Goal: Task Accomplishment & Management: Complete application form

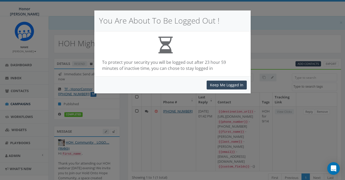
select select
click at [237, 78] on div "Keep Me Logged In" at bounding box center [172, 84] width 157 height 17
click at [234, 83] on button "Keep Me Logged In" at bounding box center [227, 84] width 40 height 9
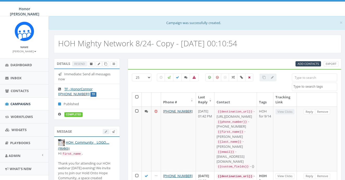
select select
click at [26, 101] on span "Campaigns" at bounding box center [20, 103] width 20 height 5
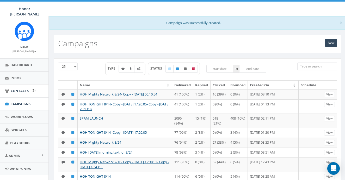
click at [20, 88] on span "Contacts" at bounding box center [20, 90] width 18 height 5
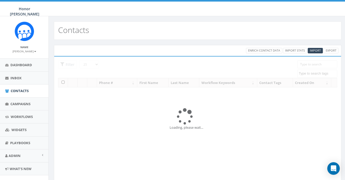
select select
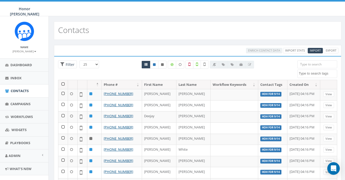
click at [321, 64] on input "search" at bounding box center [318, 64] width 40 height 8
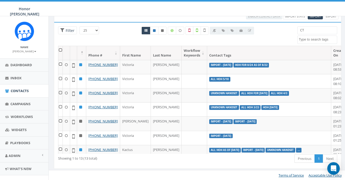
type input "C"
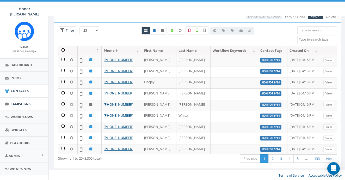
click at [28, 104] on span "Campaigns" at bounding box center [20, 103] width 20 height 5
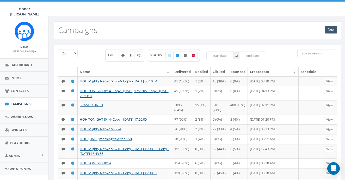
click at [335, 32] on link "New" at bounding box center [331, 30] width 12 height 8
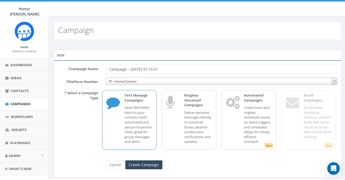
click at [136, 69] on input "Campaign - 09/18/2025, 07:15:51" at bounding box center [222, 68] width 232 height 9
type input "Shop to Support"
click at [66, 125] on p "* Select a Campaign Type" at bounding box center [78, 118] width 48 height 61
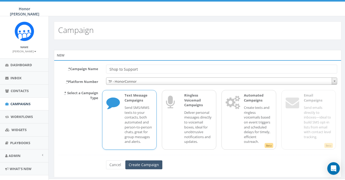
click at [138, 161] on input "Create Campaign" at bounding box center [144, 164] width 37 height 9
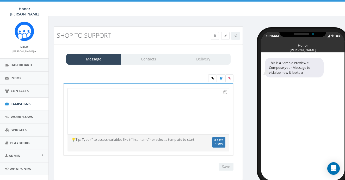
click at [135, 100] on div at bounding box center [148, 111] width 161 height 46
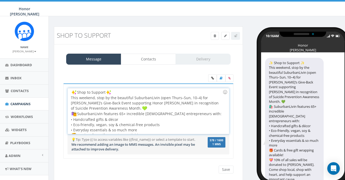
click at [70, 93] on div "Shop to Support This weekend, stop by the beautiful SuburbanLivin (open Thurs–S…" at bounding box center [148, 111] width 161 height 46
click at [117, 92] on div "Shop to Support This weekend, stop by the beautiful SuburbanLivin (open Thurs–S…" at bounding box center [148, 111] width 161 height 46
drag, startPoint x: 117, startPoint y: 92, endPoint x: 80, endPoint y: 89, distance: 37.4
click at [80, 89] on div "Shop to Support This weekend, stop by the beautiful SuburbanLivin (open Thurs–S…" at bounding box center [148, 111] width 161 height 46
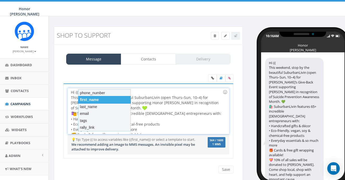
click at [89, 99] on div "first_name" at bounding box center [104, 99] width 53 height 7
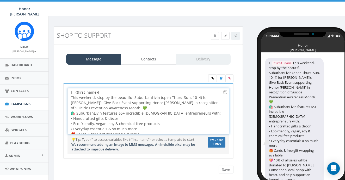
click at [102, 92] on div "Hi {{first_name}} This weekend, stop by the beautiful SuburbanLivin (open Thurs…" at bounding box center [148, 111] width 161 height 46
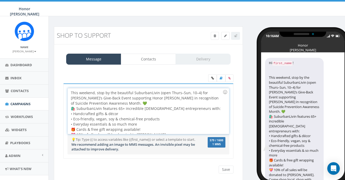
scroll to position [11, 0]
click at [116, 101] on div "This weekend, stop by the beautiful SuburbanLivin (open Thurs–Sun, 10–4) for Si…" at bounding box center [147, 112] width 152 height 57
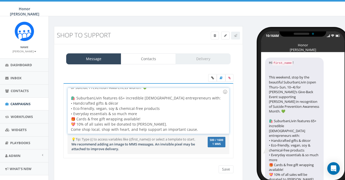
scroll to position [25, 0]
drag, startPoint x: 142, startPoint y: 117, endPoint x: 66, endPoint y: 118, distance: 76.2
click at [66, 118] on div "Hi {{first_name}}! This weekend, stop by the beautiful SuburbanLivin (open Thur…" at bounding box center [148, 120] width 170 height 75
click at [164, 124] on div "🛍️ SuburbanLivin features 65+ incredible female entrepreneurs with: • Handcraft…" at bounding box center [147, 111] width 152 height 42
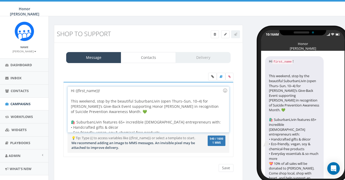
scroll to position [0, 0]
click at [70, 103] on div "Hi {{first_name}}! This weekend, stop by the beautiful SuburbanLivin (open Thur…" at bounding box center [148, 109] width 161 height 46
click at [70, 100] on div "Hi {{first_name}}! This weekend, stop by the beautiful SuburbanLivin (open Thur…" at bounding box center [148, 109] width 161 height 46
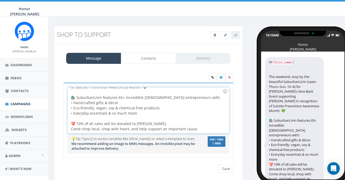
scroll to position [25, 0]
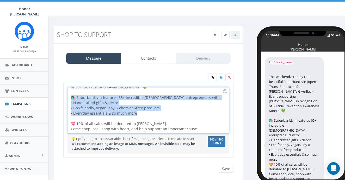
drag, startPoint x: 137, startPoint y: 112, endPoint x: 68, endPoint y: 97, distance: 70.9
click at [68, 97] on div "Hi {{first_name}}! This weekend, stop by the beautiful SuburbanLivin (open Thur…" at bounding box center [148, 110] width 161 height 46
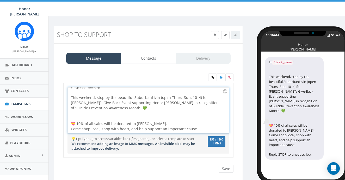
scroll to position [4, 0]
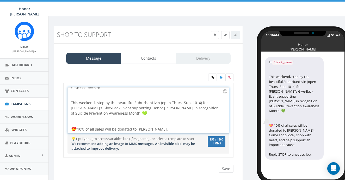
click at [87, 95] on div at bounding box center [147, 94] width 152 height 10
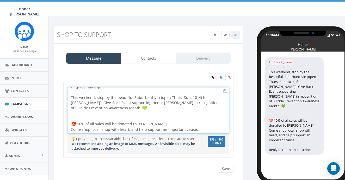
click at [130, 111] on div at bounding box center [147, 116] width 152 height 10
click at [78, 123] on div "Hi {{first_name}}! This weekend, stop by the beautiful SuburbanLivin (open Thur…" at bounding box center [148, 110] width 161 height 46
click at [162, 124] on div "Hi {{first_name}}! This weekend, stop by the beautiful SuburbanLivin (open Thur…" at bounding box center [148, 110] width 161 height 46
click at [108, 116] on div at bounding box center [147, 116] width 152 height 10
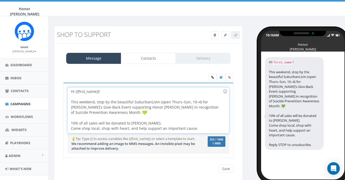
scroll to position [0, 0]
click at [159, 123] on div "Hi {{first_name}}! This weekend, stop by the beautiful SuburbanLivin (open Thur…" at bounding box center [148, 110] width 161 height 46
click at [225, 90] on div at bounding box center [225, 91] width 9 height 9
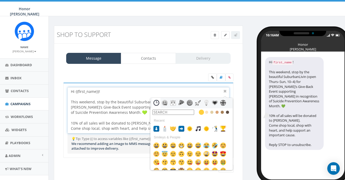
click at [173, 111] on input "text" at bounding box center [174, 111] width 42 height 5
click at [171, 129] on img at bounding box center [173, 128] width 6 height 6
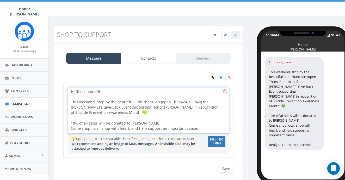
click at [159, 122] on div "Hi {{first_name}}! This weekend, stop by the beautiful SuburbanLivin (open Thur…" at bounding box center [148, 110] width 161 height 46
click at [226, 92] on div at bounding box center [225, 91] width 9 height 9
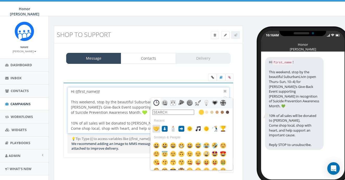
click at [155, 129] on img at bounding box center [156, 128] width 6 height 6
click at [226, 93] on div at bounding box center [225, 91] width 6 height 6
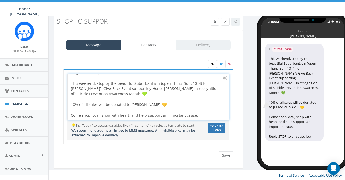
scroll to position [14, 0]
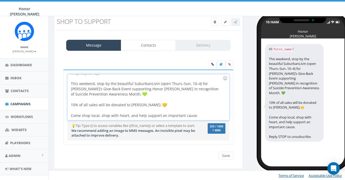
click at [201, 114] on div "Come shop local, shop with heart, and help support an important cause." at bounding box center [147, 113] width 152 height 10
click at [162, 105] on div "Hi {{first_name}}! This weekend, stop by the beautiful SuburbanLivin (open Thur…" at bounding box center [148, 97] width 161 height 46
click at [225, 77] on div at bounding box center [225, 78] width 9 height 9
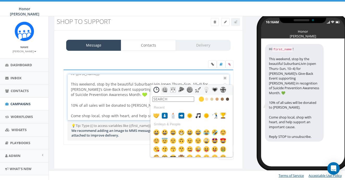
click at [183, 100] on input "text" at bounding box center [174, 98] width 42 height 5
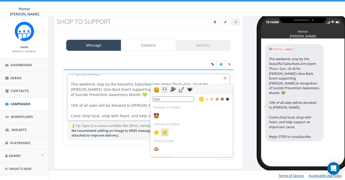
click at [167, 134] on img at bounding box center [165, 132] width 6 height 6
type input "star"
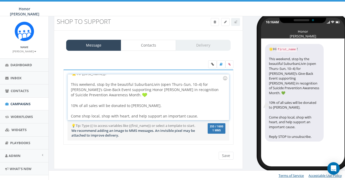
scroll to position [2, 0]
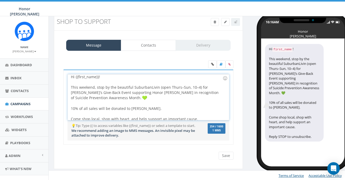
click at [69, 108] on div "Hi {{first_name}}! This weekend, stop by the beautiful SuburbanLivin (open Thur…" at bounding box center [148, 97] width 161 height 46
click at [225, 77] on div at bounding box center [225, 78] width 9 height 9
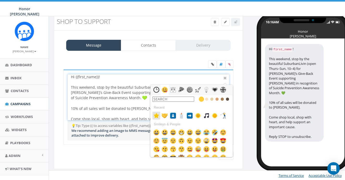
click at [154, 115] on img at bounding box center [156, 115] width 6 height 6
click at [120, 112] on div at bounding box center [147, 113] width 152 height 5
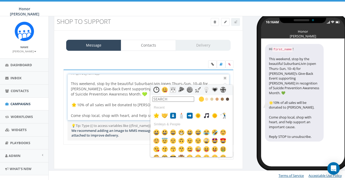
scroll to position [5, 0]
click at [225, 78] on div at bounding box center [225, 78] width 6 height 6
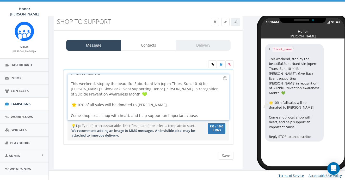
click at [205, 115] on div "Hi {{first_name}}! This weekend, stop by the beautiful SuburbanLivin (open Thur…" at bounding box center [148, 97] width 161 height 46
click at [227, 77] on div at bounding box center [225, 78] width 9 height 9
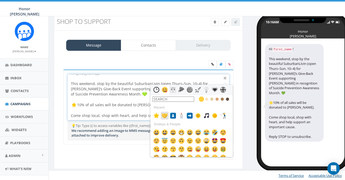
click at [166, 117] on img at bounding box center [165, 115] width 6 height 6
click at [225, 77] on div at bounding box center [225, 78] width 6 height 6
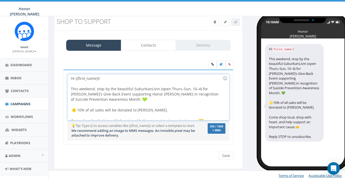
scroll to position [0, 0]
click at [226, 156] on input "Save" at bounding box center [226, 155] width 15 height 8
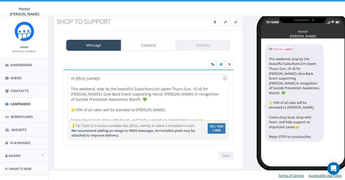
click at [201, 103] on div at bounding box center [147, 104] width 152 height 5
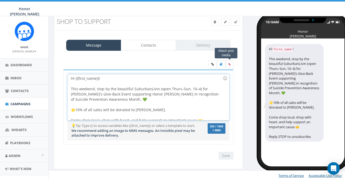
click at [227, 63] on label at bounding box center [230, 64] width 8 height 8
click at [0, 0] on input "file" at bounding box center [0, 0] width 0 height 0
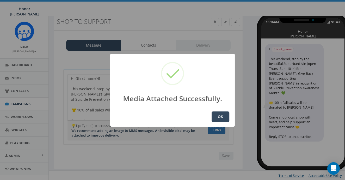
click at [223, 117] on button "OK" at bounding box center [221, 116] width 18 height 10
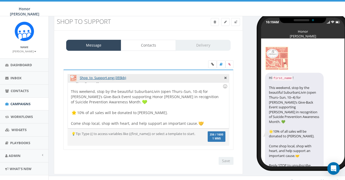
scroll to position [5, 0]
click at [235, 20] on span at bounding box center [235, 22] width 3 height 4
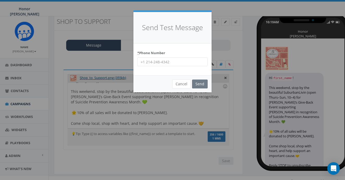
click at [168, 62] on input "* Phone Number" at bounding box center [173, 61] width 70 height 9
type input "8605591084"
click at [205, 80] on input "Send" at bounding box center [200, 83] width 16 height 9
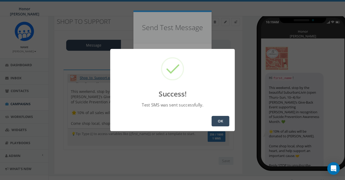
click at [226, 122] on button "OK" at bounding box center [221, 121] width 18 height 10
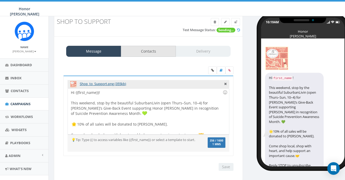
click at [163, 50] on link "Contacts" at bounding box center [148, 51] width 55 height 11
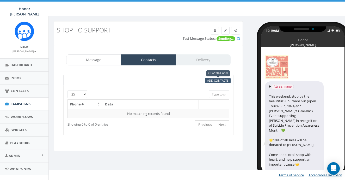
click at [213, 80] on span "Add Contacts" at bounding box center [217, 80] width 21 height 4
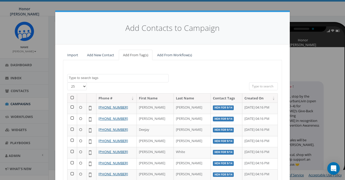
click at [76, 55] on link "Import" at bounding box center [72, 55] width 19 height 11
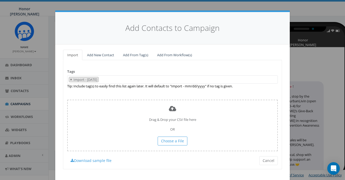
click at [70, 79] on span "×" at bounding box center [71, 79] width 2 height 5
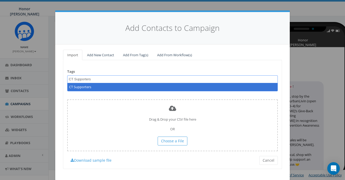
type textarea "CT Supporters"
select select "CT Supporters"
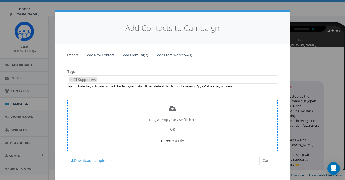
click at [183, 138] on span "Choose a File" at bounding box center [172, 140] width 23 height 5
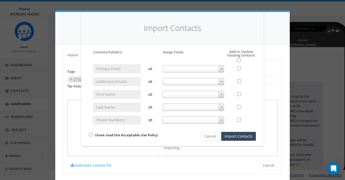
click at [213, 65] on span at bounding box center [194, 68] width 62 height 7
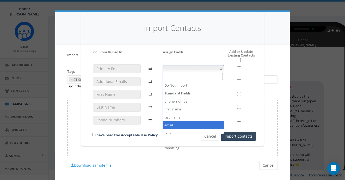
select select "email"
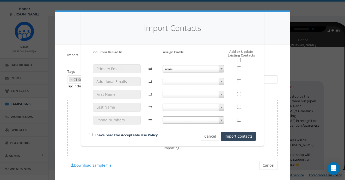
click at [185, 120] on span at bounding box center [194, 119] width 62 height 7
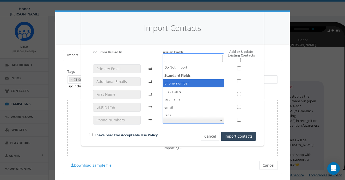
select select "phone_number"
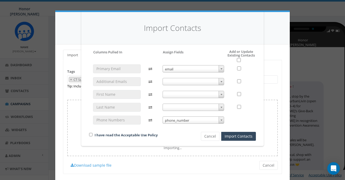
click at [176, 106] on span at bounding box center [194, 106] width 62 height 7
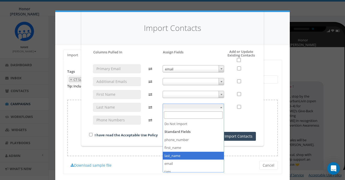
select select "last_name"
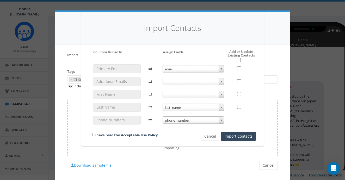
click at [177, 92] on span at bounding box center [194, 94] width 62 height 7
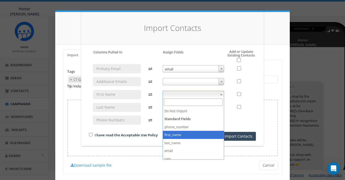
select select "first_name"
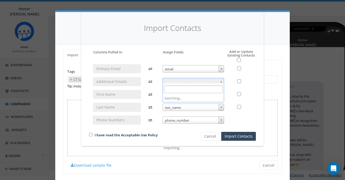
click at [217, 79] on span at bounding box center [194, 81] width 62 height 7
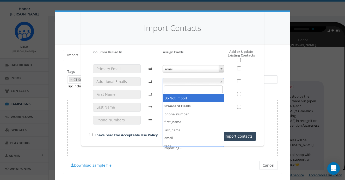
click at [200, 53] on div "Please accept policy to proceed Please map phone number field to proceed Column…" at bounding box center [172, 95] width 167 height 91
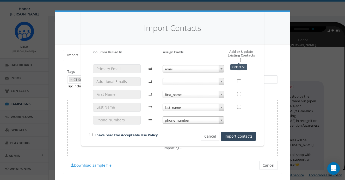
click at [240, 58] on input "checkbox" at bounding box center [239, 60] width 4 height 4
checkbox input "true"
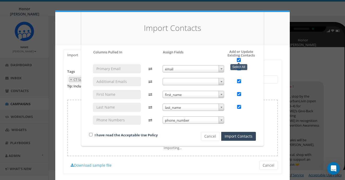
checkbox input "true"
click at [176, 85] on div "email email first_name first_name last_name last_name phone_number phone_number" at bounding box center [194, 96] width 70 height 65
click at [180, 80] on span at bounding box center [194, 81] width 62 height 7
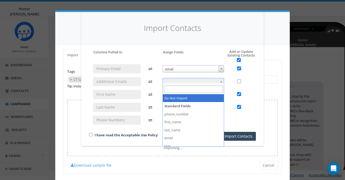
checkbox input "false"
select select "do_not_import_this_field"
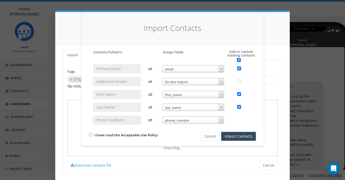
click at [89, 132] on div "I have read the Acceptable Use Policy" at bounding box center [136, 135] width 102 height 7
click at [91, 133] on input "checkbox" at bounding box center [90, 134] width 3 height 3
checkbox input "true"
click at [247, 133] on button "Import Contacts" at bounding box center [239, 136] width 35 height 9
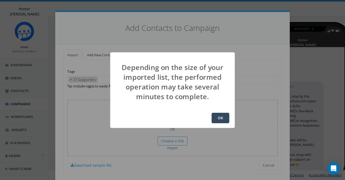
click at [222, 117] on button "OK" at bounding box center [221, 117] width 18 height 10
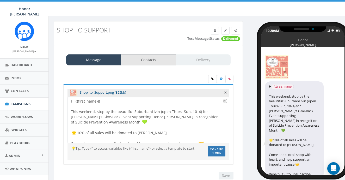
click at [151, 57] on link "Contacts" at bounding box center [148, 59] width 55 height 11
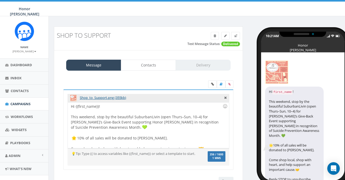
click at [157, 71] on div "Message Contacts Delivery Shop_to_Support.png (355kb) Hi {{first_name}}! This w…" at bounding box center [148, 122] width 189 height 144
click at [161, 67] on link "Contacts" at bounding box center [148, 64] width 55 height 11
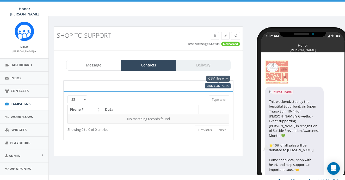
click at [222, 84] on span "Add Contacts" at bounding box center [217, 85] width 21 height 4
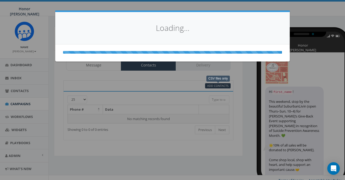
select select
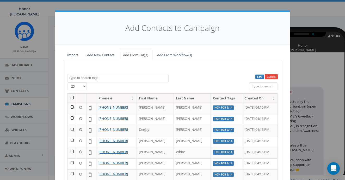
click at [73, 56] on link "Import" at bounding box center [72, 55] width 19 height 11
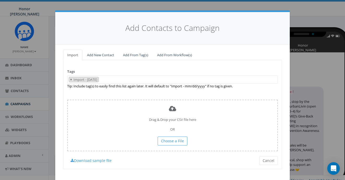
click at [70, 77] on span "×" at bounding box center [71, 79] width 2 height 5
select select
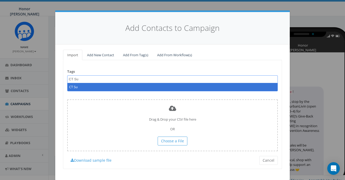
type textarea "CT Su"
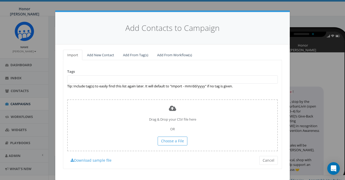
click at [102, 56] on link "Add New Contact" at bounding box center [100, 55] width 35 height 11
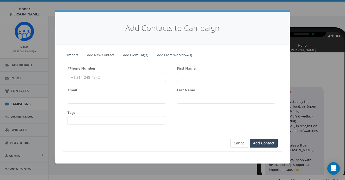
click at [134, 56] on link "Add From Tag(s)" at bounding box center [136, 55] width 34 height 11
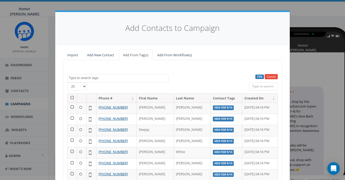
click at [103, 77] on textarea "Search" at bounding box center [119, 77] width 100 height 5
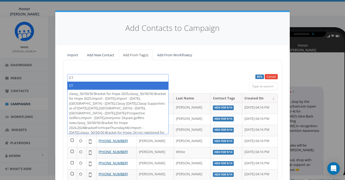
type textarea "C"
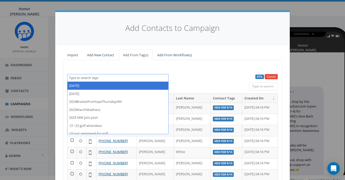
click at [190, 67] on div "87% Cancel 2024/09/04 2024/12/30 2024BracketForHopeThursdayAM 2025MarchMadness …" at bounding box center [172, 142] width 219 height 164
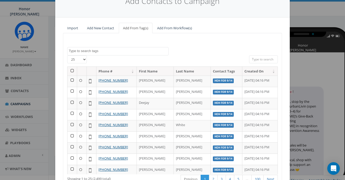
scroll to position [29, 0]
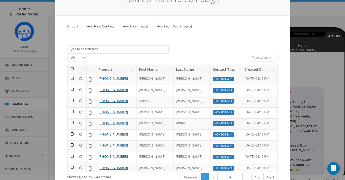
click at [140, 45] on span at bounding box center [118, 49] width 102 height 8
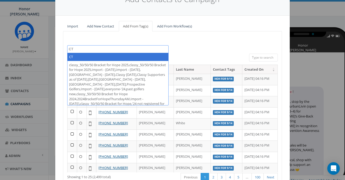
type textarea "C"
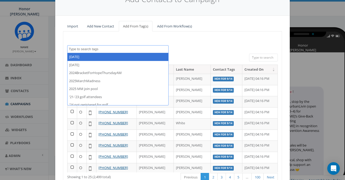
click at [257, 35] on div "100% Cancel 2024/09/04 2024/12/30 2024BracketForHopeThursdayAM 2025MarchMadness…" at bounding box center [172, 113] width 219 height 164
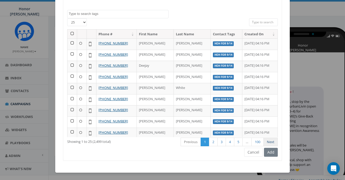
scroll to position [64, 0]
click at [257, 151] on button "Cancel" at bounding box center [253, 152] width 19 height 9
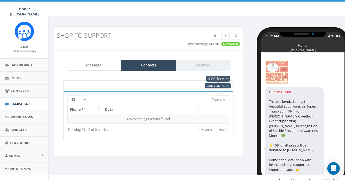
click at [225, 85] on span "Add Contacts" at bounding box center [217, 85] width 21 height 4
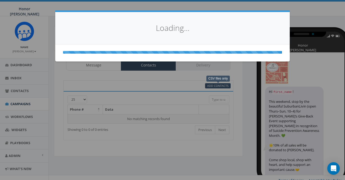
scroll to position [0, 0]
select select
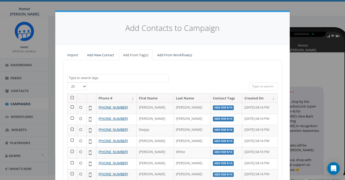
click at [98, 79] on textarea "Search" at bounding box center [119, 77] width 100 height 5
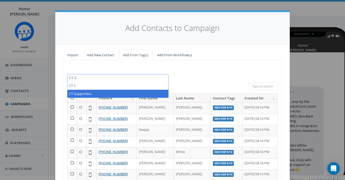
type textarea "CT S"
select select "CT Supporters"
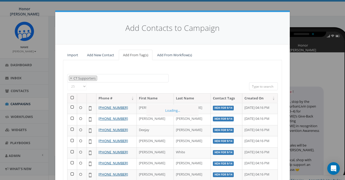
scroll to position [855, 0]
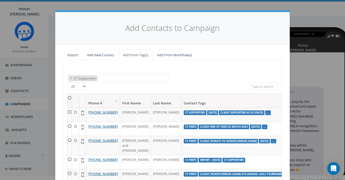
click at [69, 97] on th at bounding box center [70, 100] width 4 height 14
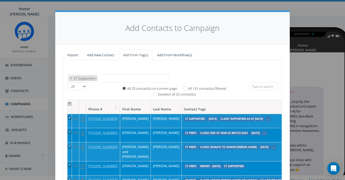
click at [188, 86] on label "All 131 contact(s) filtered" at bounding box center [207, 88] width 38 height 5
click at [185, 86] on input "All 131 contact(s) filtered" at bounding box center [186, 87] width 3 height 3
radio input "true"
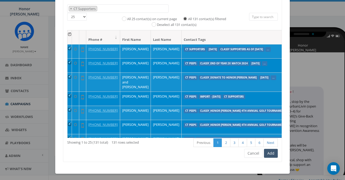
scroll to position [69, 0]
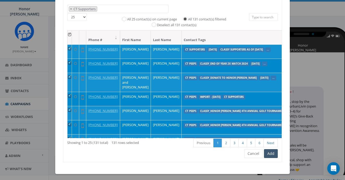
click at [274, 152] on button "Add" at bounding box center [271, 153] width 14 height 9
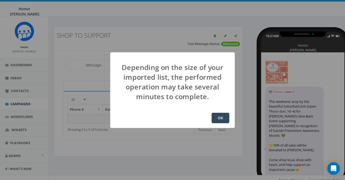
click at [225, 118] on button "OK" at bounding box center [221, 117] width 18 height 10
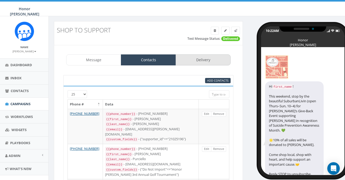
click at [200, 56] on link "Delivery" at bounding box center [203, 59] width 55 height 11
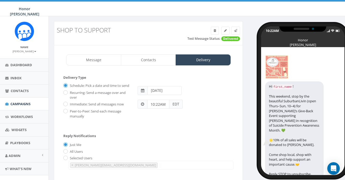
click at [66, 106] on input "Immediate: Send all messages now" at bounding box center [64, 104] width 3 height 3
radio input "true"
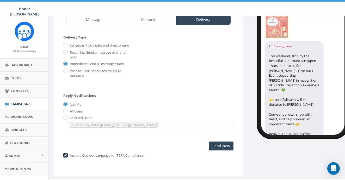
scroll to position [46, 0]
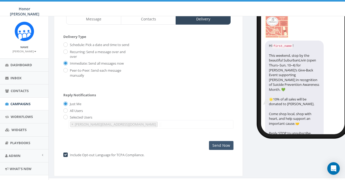
click at [229, 144] on input "Send Now" at bounding box center [221, 145] width 25 height 9
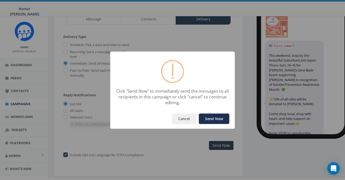
click at [219, 116] on button "Send Now" at bounding box center [214, 118] width 31 height 10
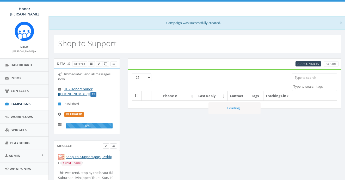
select select
